Goal: Task Accomplishment & Management: Complete application form

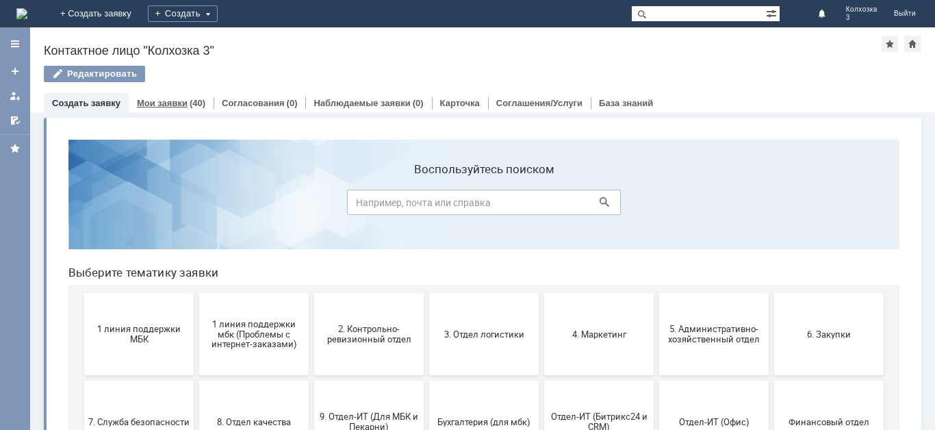
click at [166, 104] on link "Мои заявки" at bounding box center [162, 103] width 51 height 10
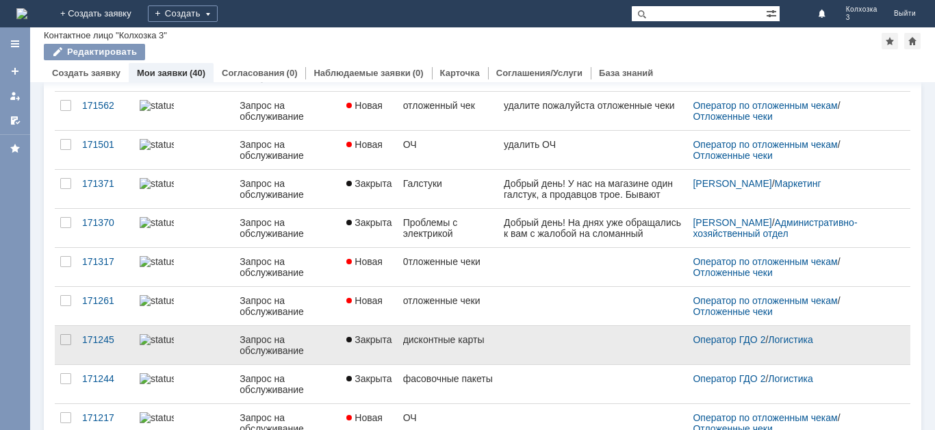
scroll to position [137, 0]
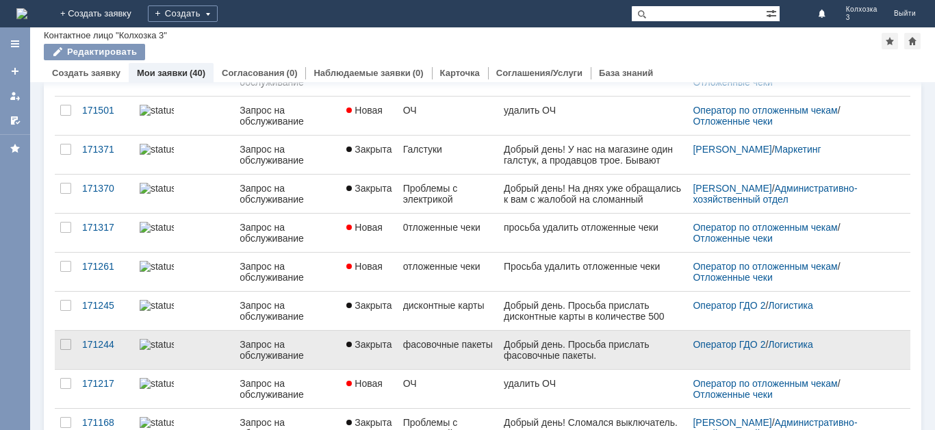
click at [539, 354] on div "Добрый день. Просьба прислать фасовочные пакеты." at bounding box center [593, 350] width 178 height 22
click at [255, 352] on div "Запрос на обслуживание" at bounding box center [288, 350] width 96 height 22
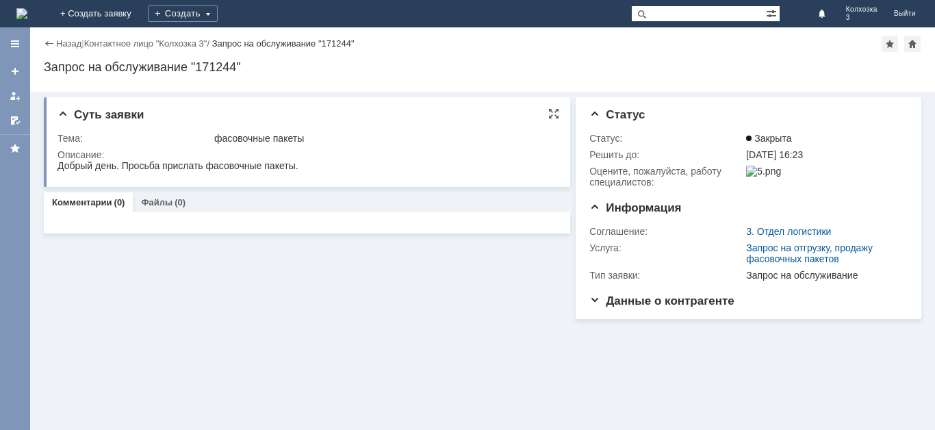
click at [138, 168] on div "Добрый день. Просьба прислать фасовочные пакеты." at bounding box center [178, 165] width 241 height 11
copy div "Добрый день. Просьба прислать фасовочные пакеты."
click at [49, 44] on div "Назад" at bounding box center [63, 43] width 38 height 10
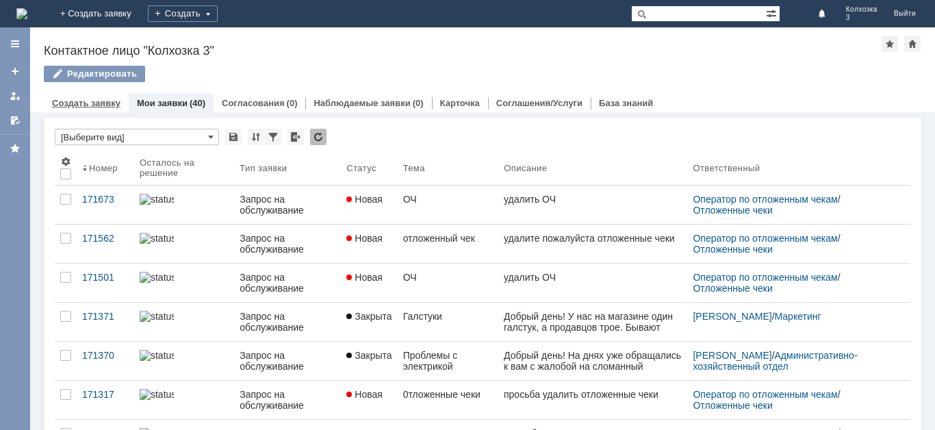
click at [111, 107] on link "Создать заявку" at bounding box center [86, 103] width 68 height 10
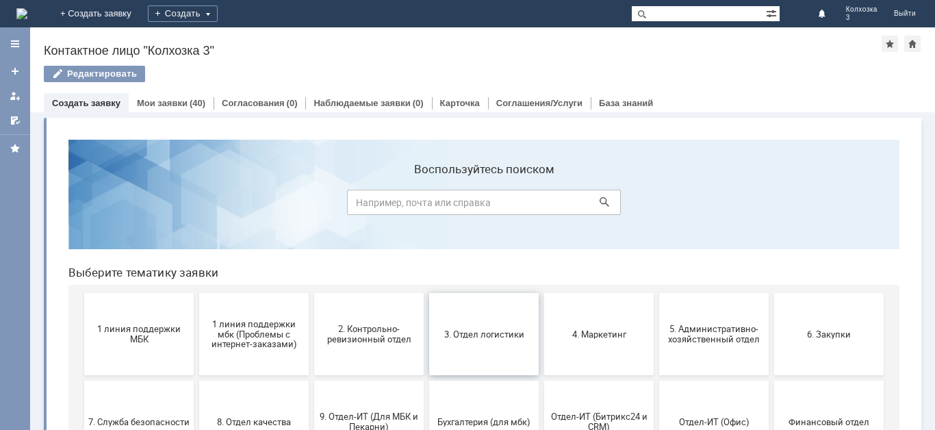
click at [476, 349] on button "3. Отдел логистики" at bounding box center [484, 334] width 110 height 82
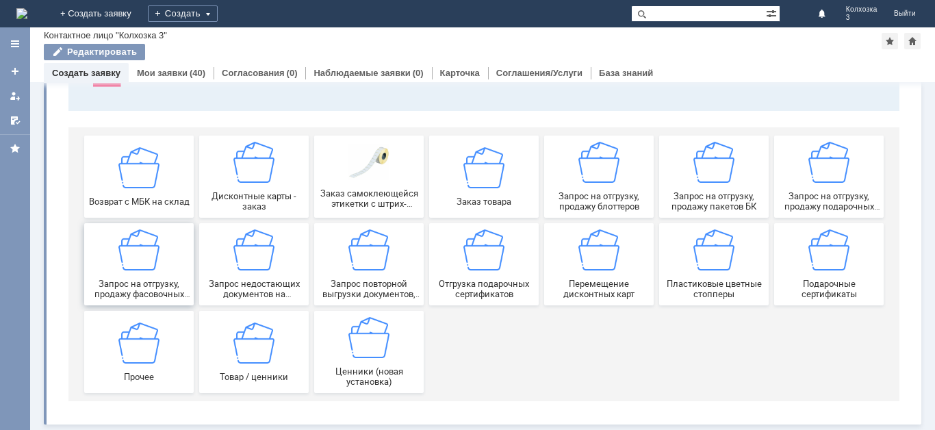
click at [167, 290] on span "Запрос на отгрузку, продажу фасовочных пакетов" at bounding box center [138, 289] width 101 height 21
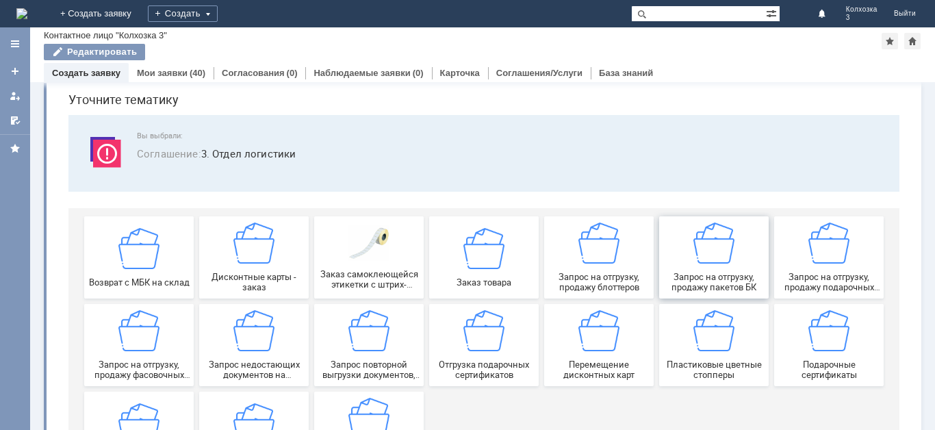
scroll to position [68, 0]
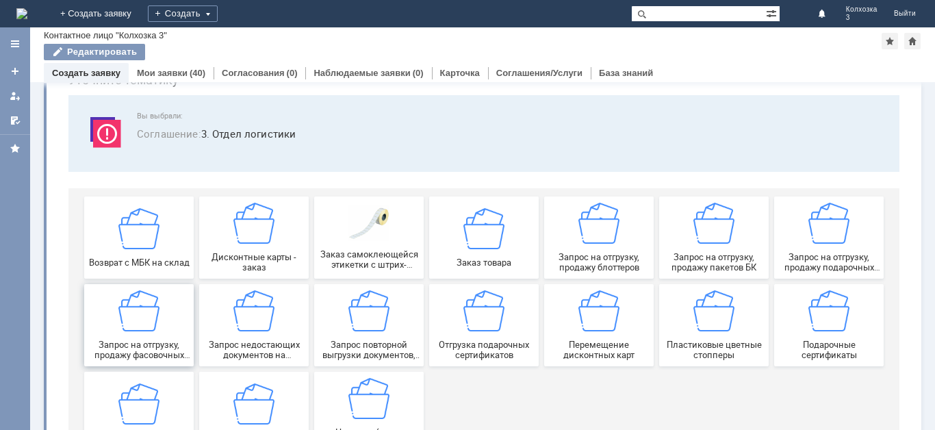
click at [165, 355] on span "Запрос на отгрузку, продажу фасовочных пакетов" at bounding box center [138, 350] width 101 height 21
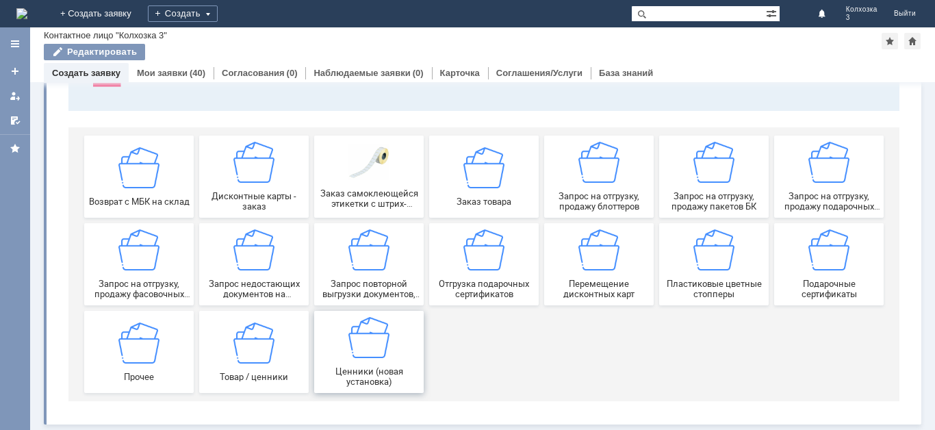
scroll to position [130, 0]
click at [137, 296] on span "Запрос на отгрузку, продажу фасовочных пакетов" at bounding box center [138, 289] width 101 height 21
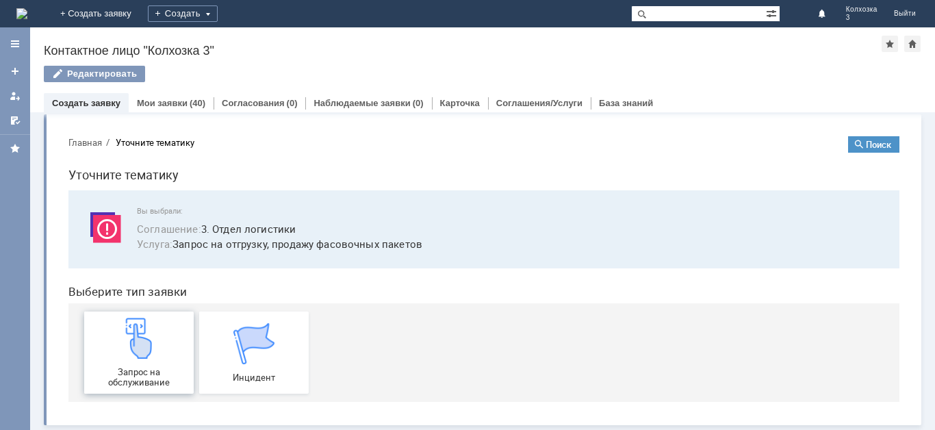
scroll to position [5, 0]
click at [133, 357] on img at bounding box center [138, 337] width 41 height 41
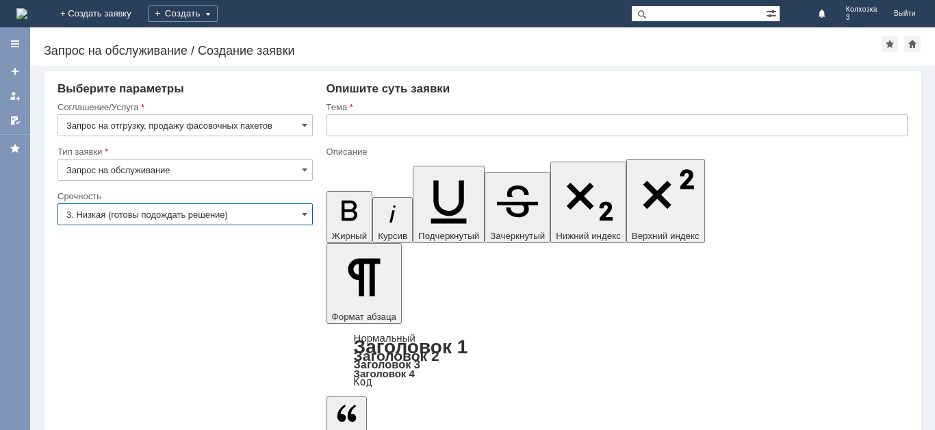
click at [181, 218] on input "3. Низкая (готовы подождать решение)" at bounding box center [185, 214] width 255 height 22
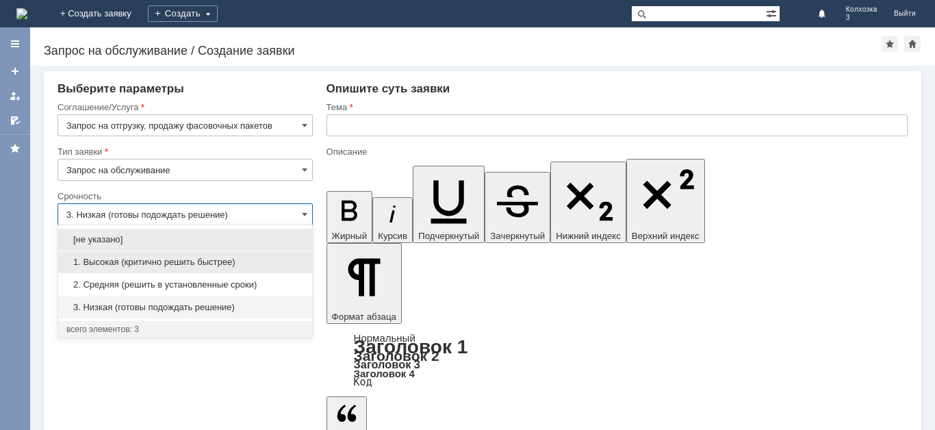
click at [157, 261] on span "1. Высокая (критично решить быстрее)" at bounding box center [185, 262] width 238 height 11
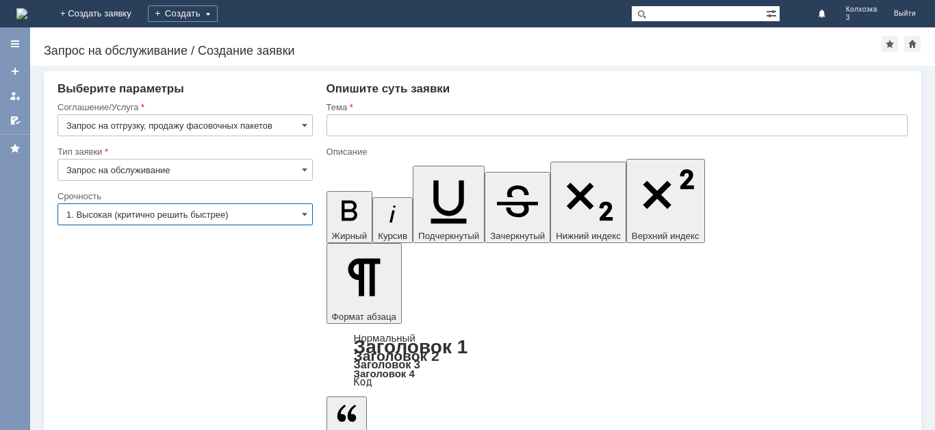
type input "1. Высокая (критично решить быстрее)"
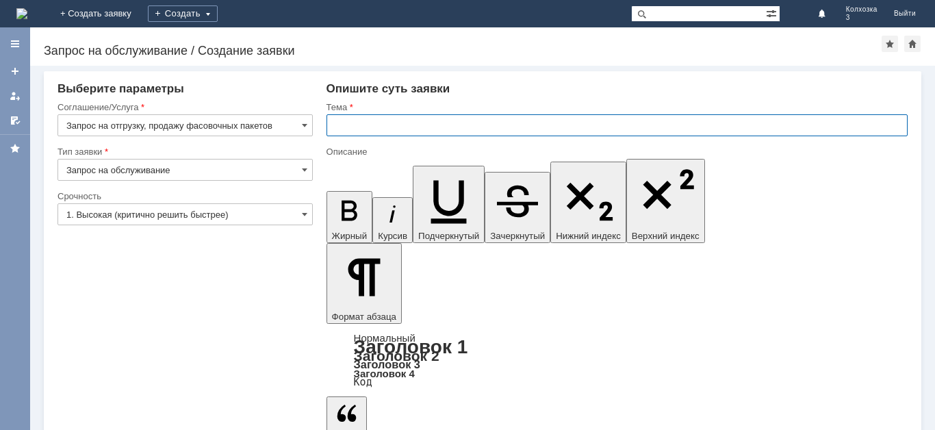
click at [421, 127] on input "text" at bounding box center [617, 125] width 581 height 22
type input "Д"
type input "ф"
paste input "Добрый день. Просьба прислать фасовочные пакеты."
click at [476, 127] on input "Добрый день. Просьба прислать фасовочные пакеты." at bounding box center [617, 125] width 581 height 22
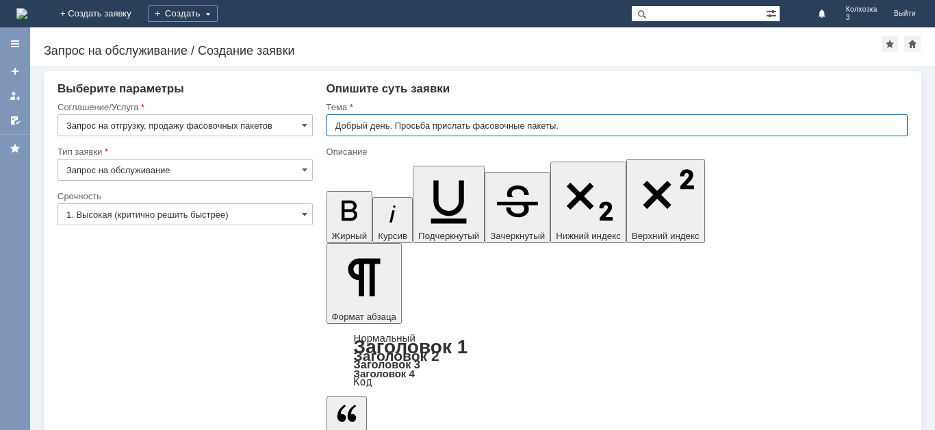
click at [476, 128] on input "Добрый день. Просьба прислать фасовочные пакеты." at bounding box center [617, 125] width 581 height 22
click at [470, 124] on input "Добрый день. Просьба прислать фасовочные пакеты." at bounding box center [617, 125] width 581 height 22
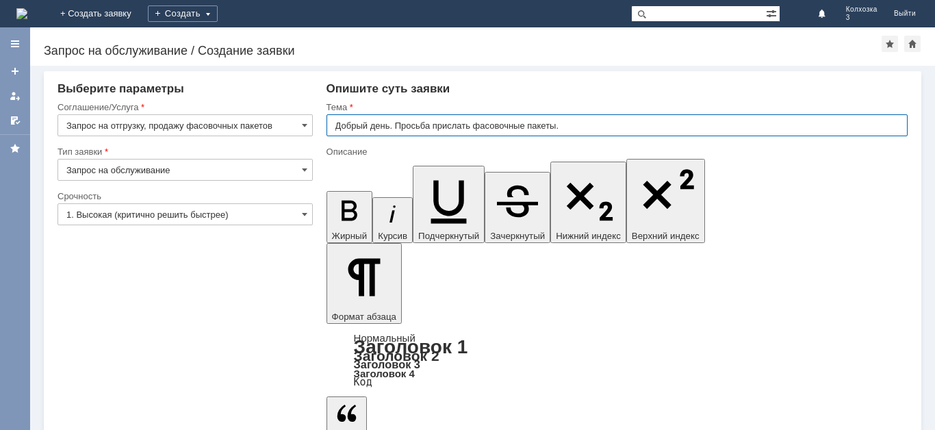
click at [470, 124] on input "Добрый день. Просьба прислать фасовочные пакеты." at bounding box center [617, 125] width 581 height 22
click at [471, 125] on input "Добрый день. Просьба прислать фасовочные пакеты." at bounding box center [617, 125] width 581 height 22
click at [345, 125] on input "фасовочные пакеты." at bounding box center [617, 125] width 581 height 22
type input "Фасовочные пакеты."
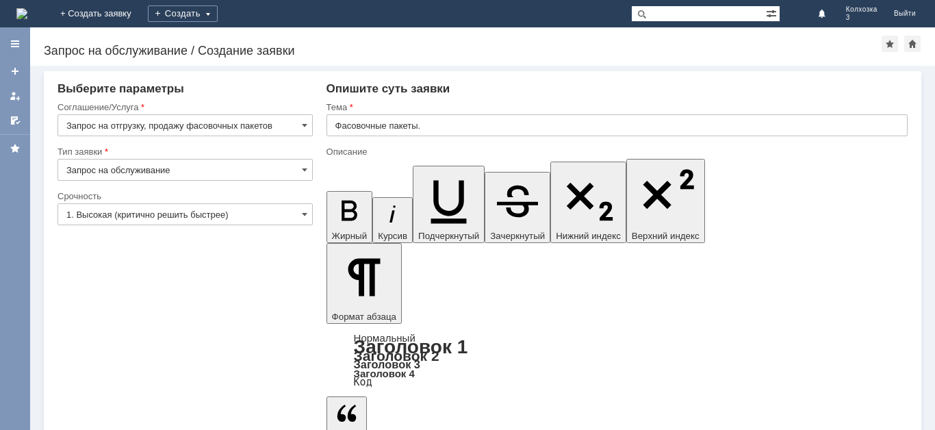
scroll to position [558, 2]
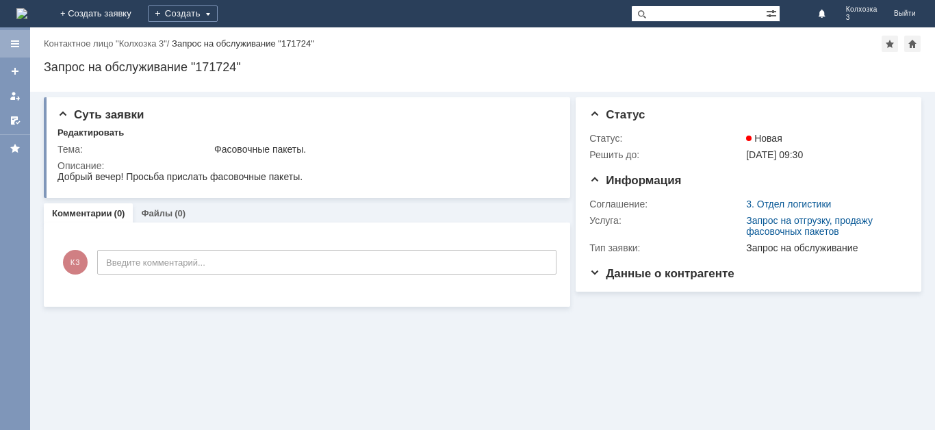
click at [15, 40] on div at bounding box center [15, 43] width 11 height 11
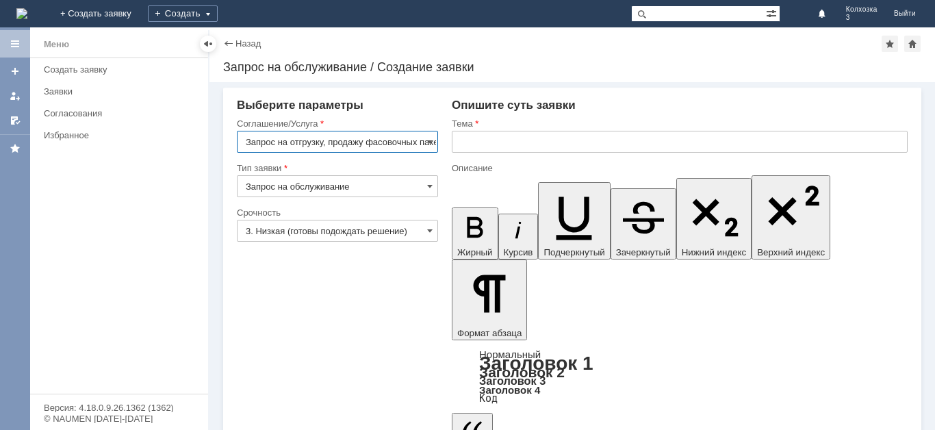
scroll to position [0, 20]
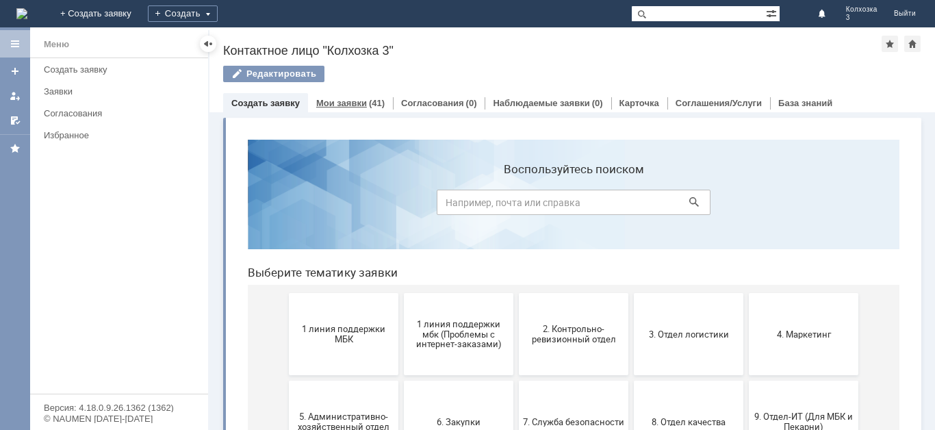
click at [333, 110] on div "Мои заявки (41)" at bounding box center [350, 103] width 85 height 20
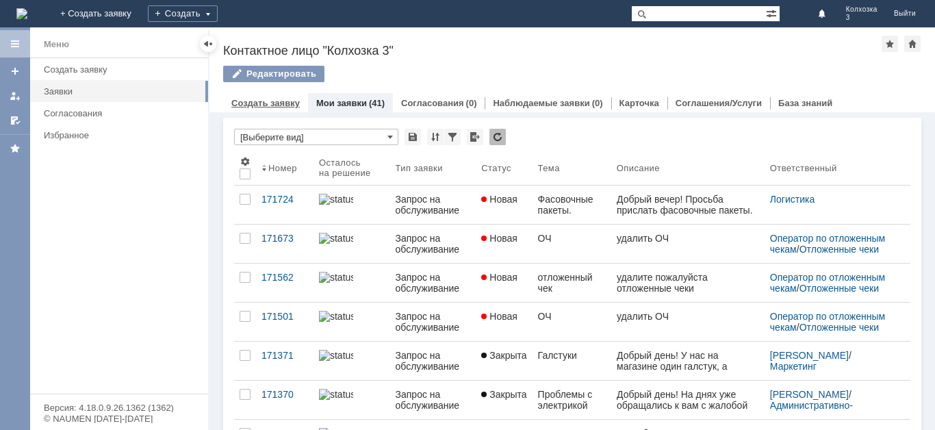
click at [262, 104] on link "Создать заявку" at bounding box center [265, 103] width 68 height 10
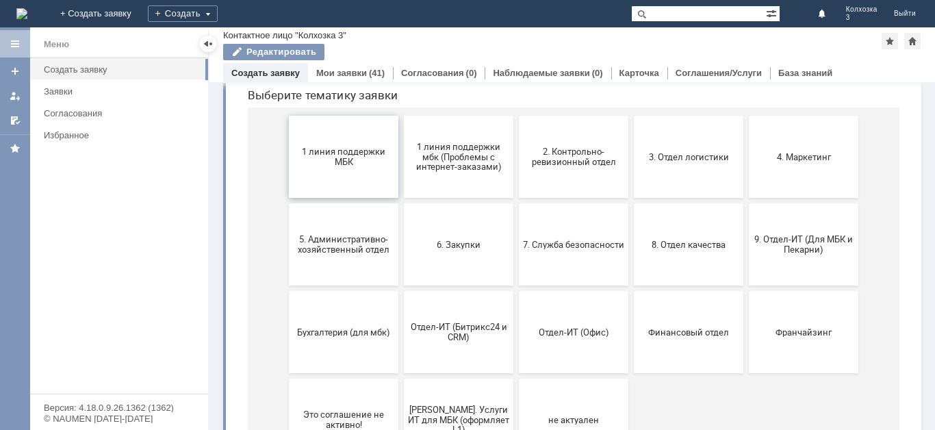
scroll to position [79, 0]
